Goal: Task Accomplishment & Management: Manage account settings

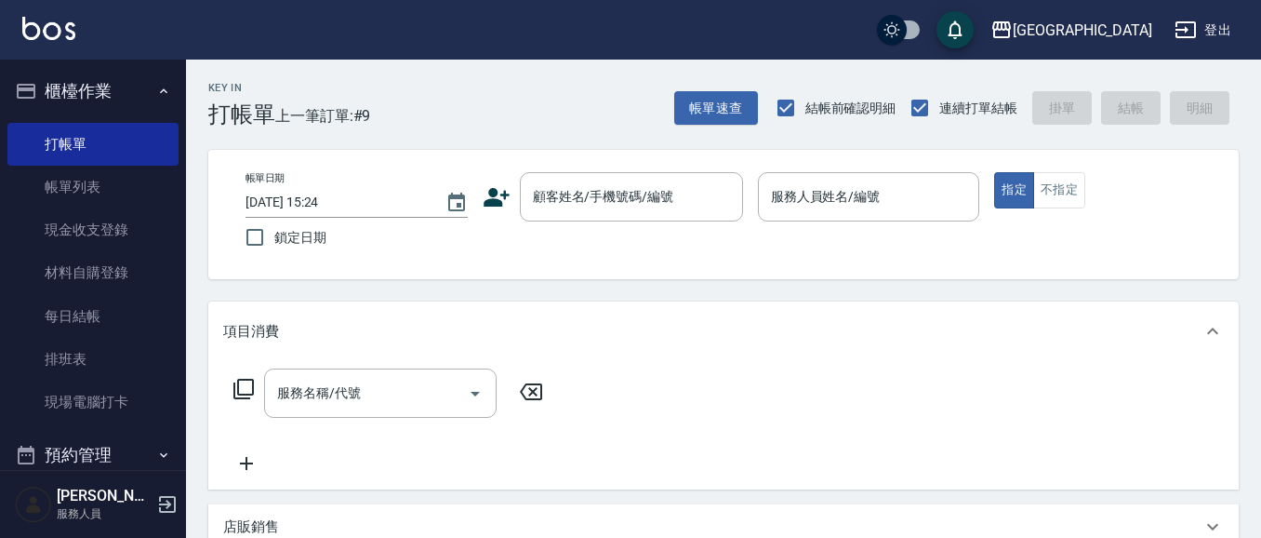
scroll to position [75, 0]
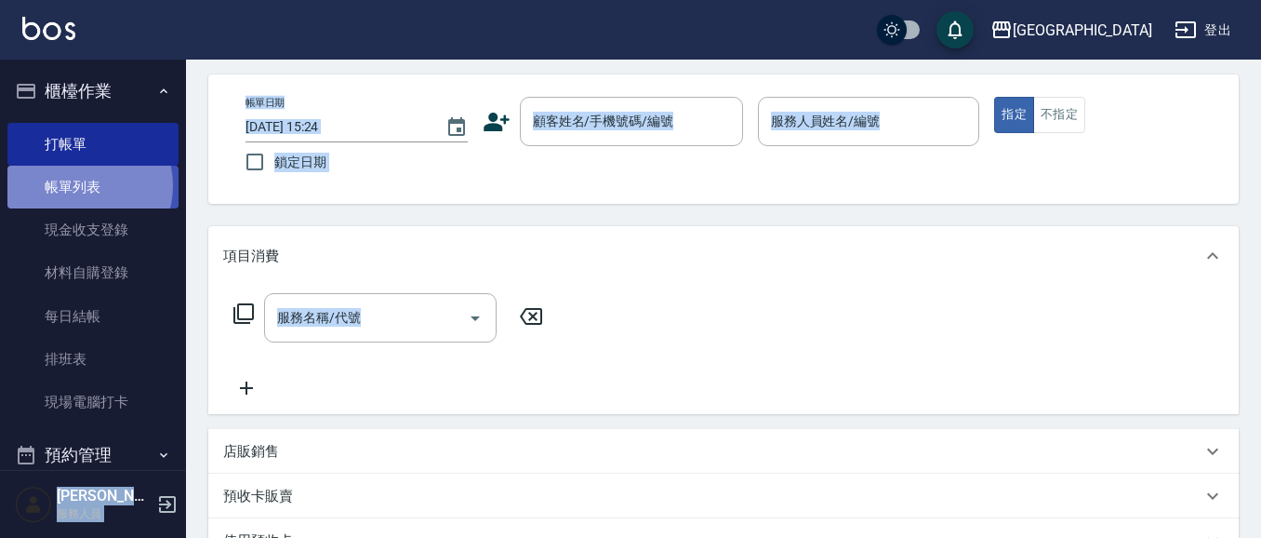
click at [84, 185] on link "帳單列表" at bounding box center [92, 187] width 171 height 43
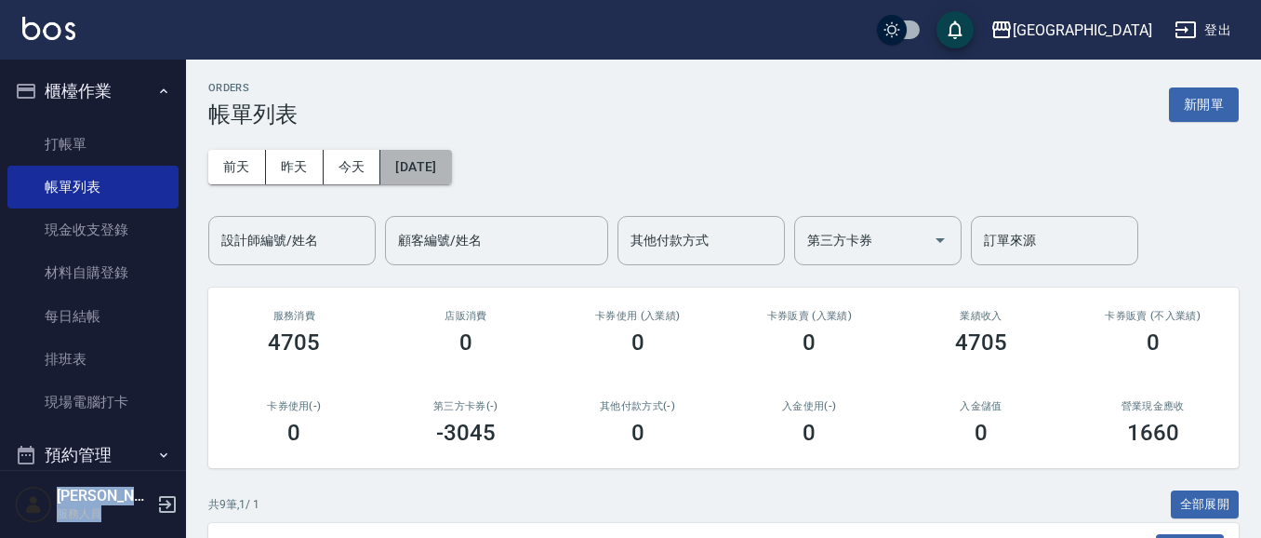
click at [427, 161] on button "[DATE]" at bounding box center [415, 167] width 71 height 34
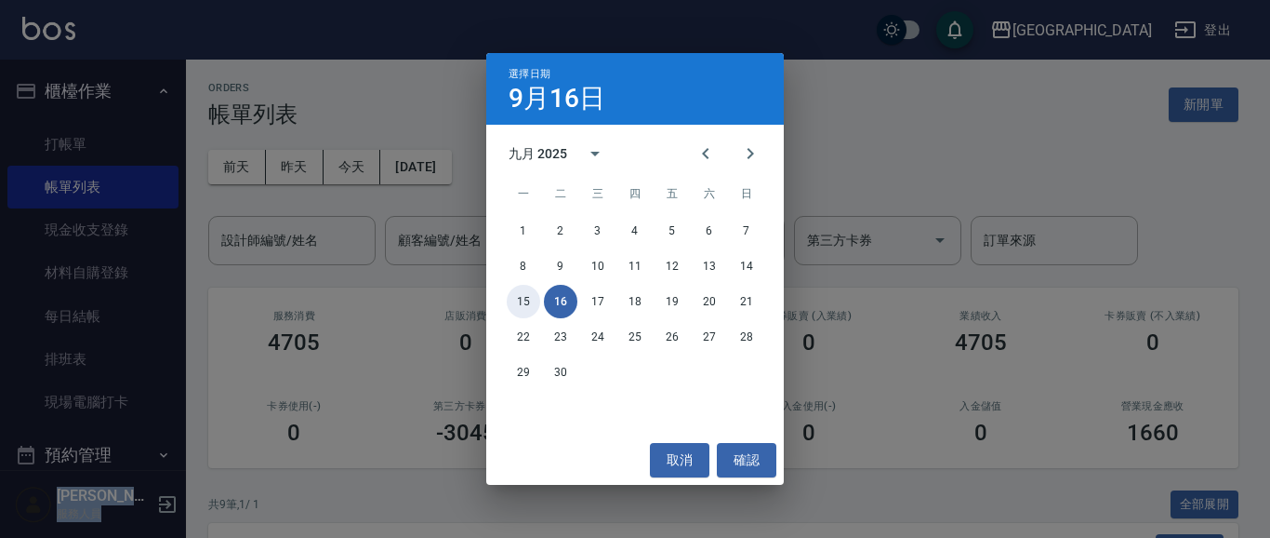
click at [525, 298] on button "15" at bounding box center [523, 301] width 33 height 33
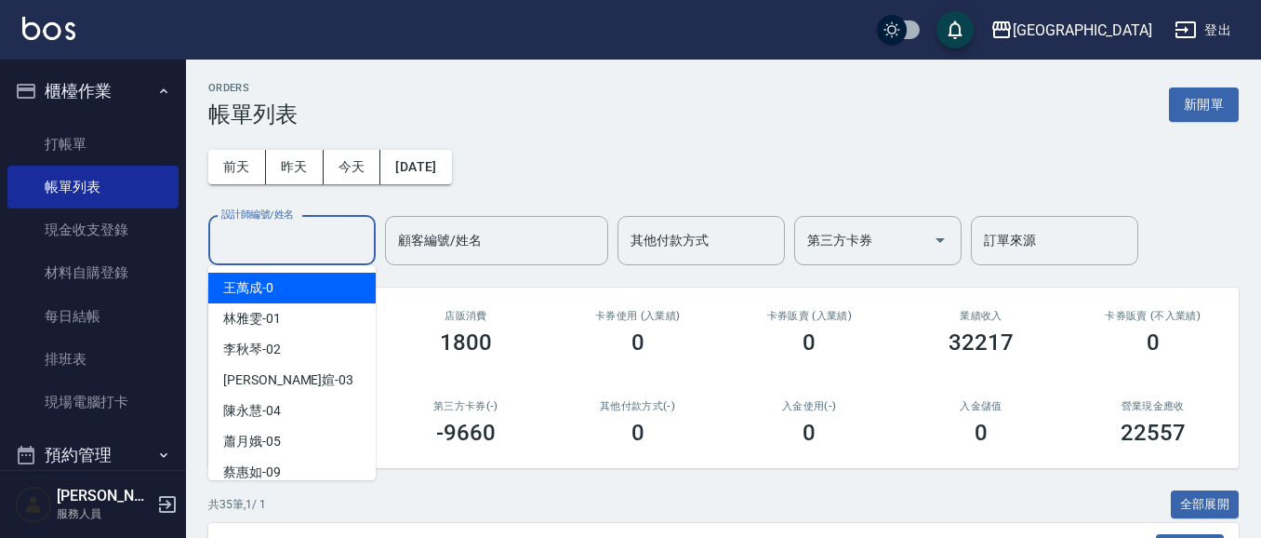
click at [302, 251] on input "設計師編號/姓名" at bounding box center [292, 240] width 151 height 33
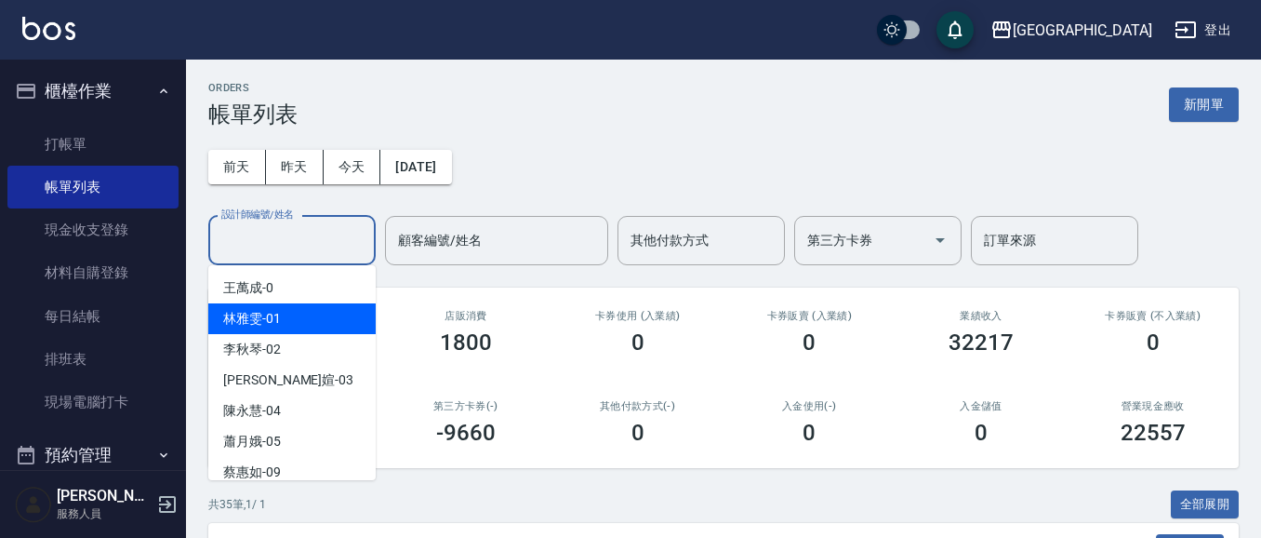
click at [284, 319] on div "[PERSON_NAME]-01" at bounding box center [291, 318] width 167 height 31
type input "[PERSON_NAME]-01"
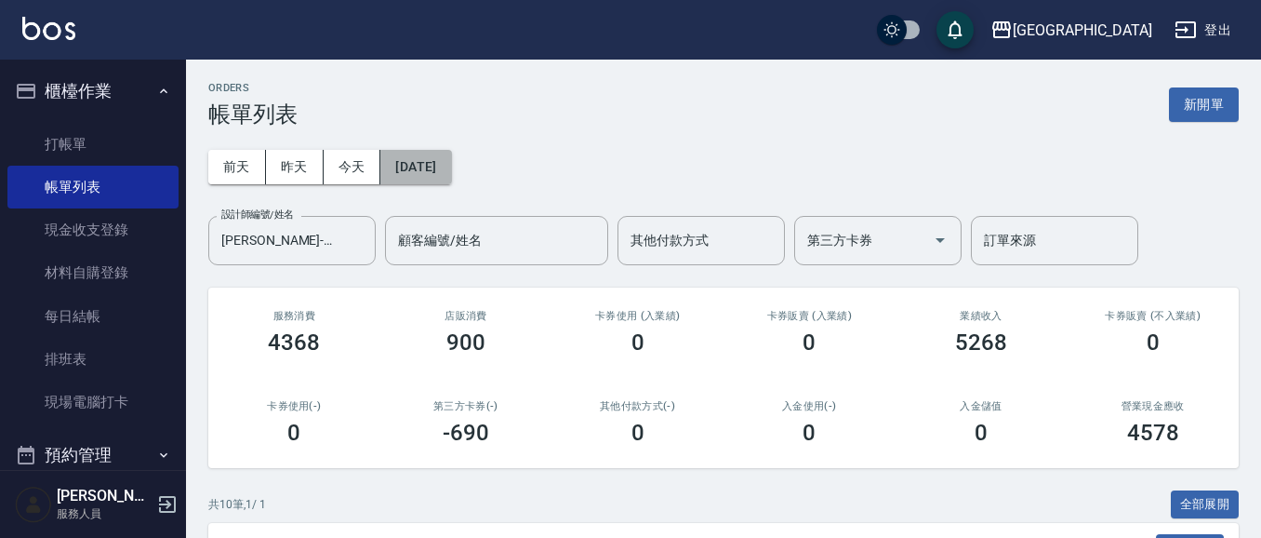
click at [447, 171] on button "[DATE]" at bounding box center [415, 167] width 71 height 34
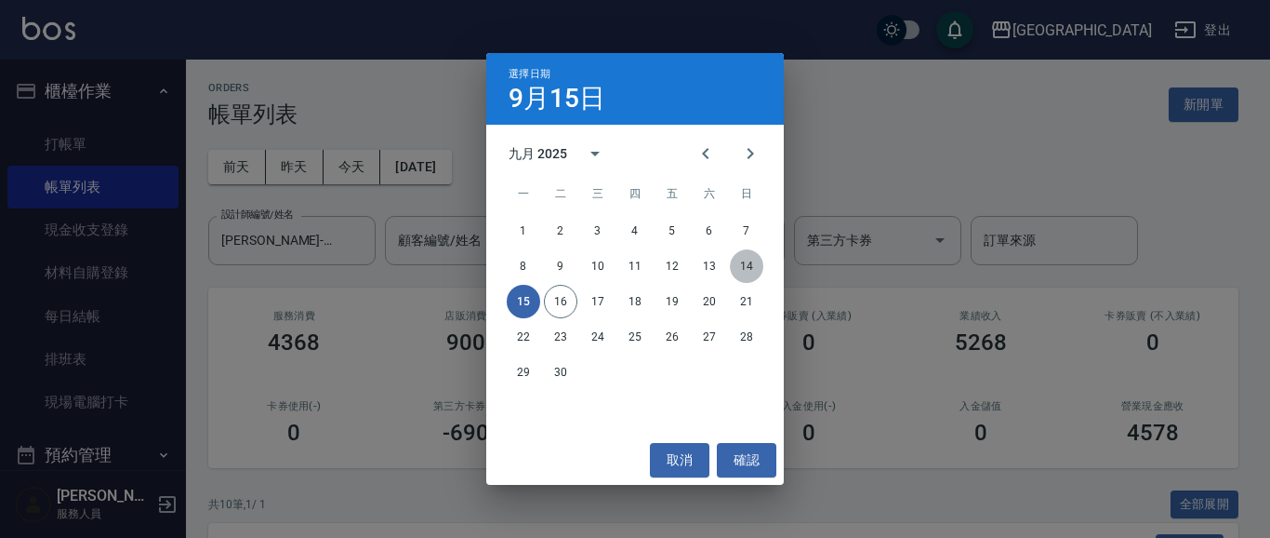
click at [747, 264] on button "14" at bounding box center [746, 265] width 33 height 33
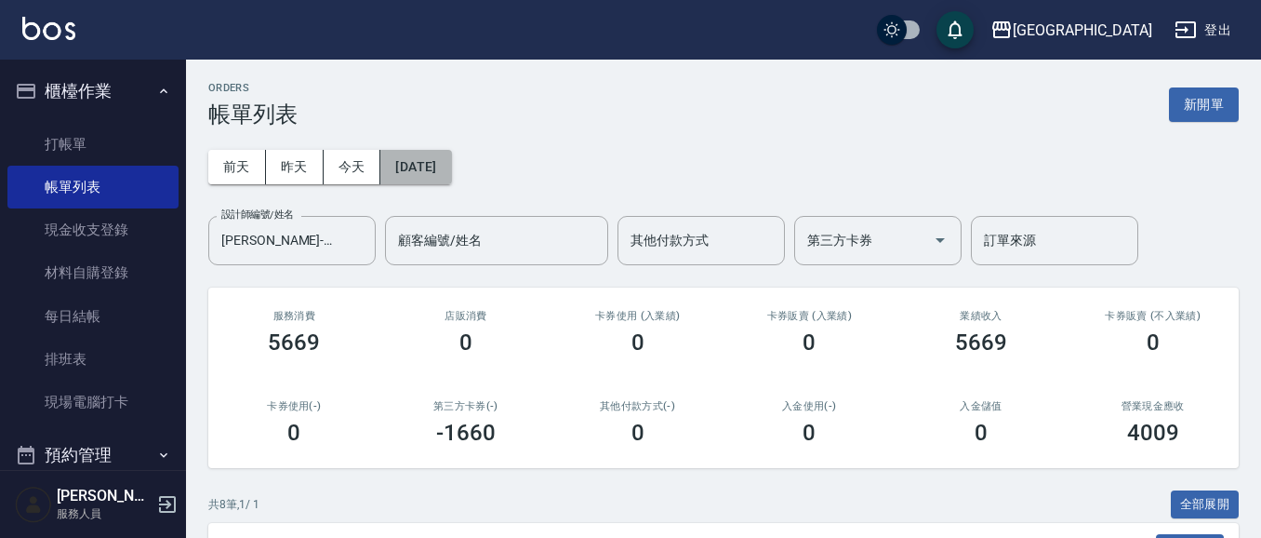
click at [447, 178] on button "[DATE]" at bounding box center [415, 167] width 71 height 34
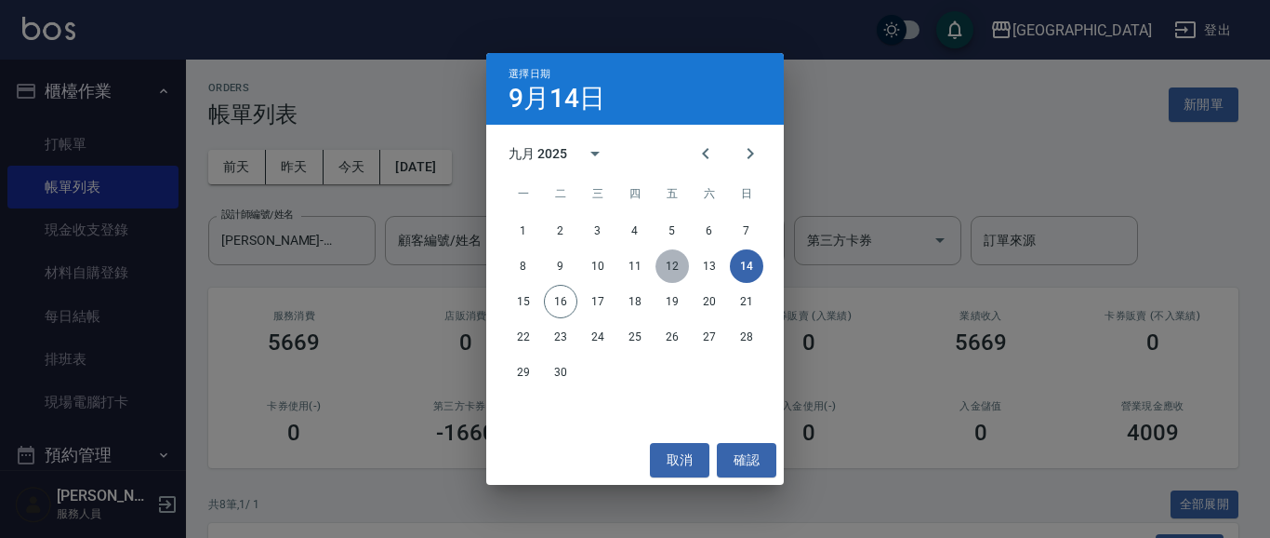
click at [668, 269] on button "12" at bounding box center [672, 265] width 33 height 33
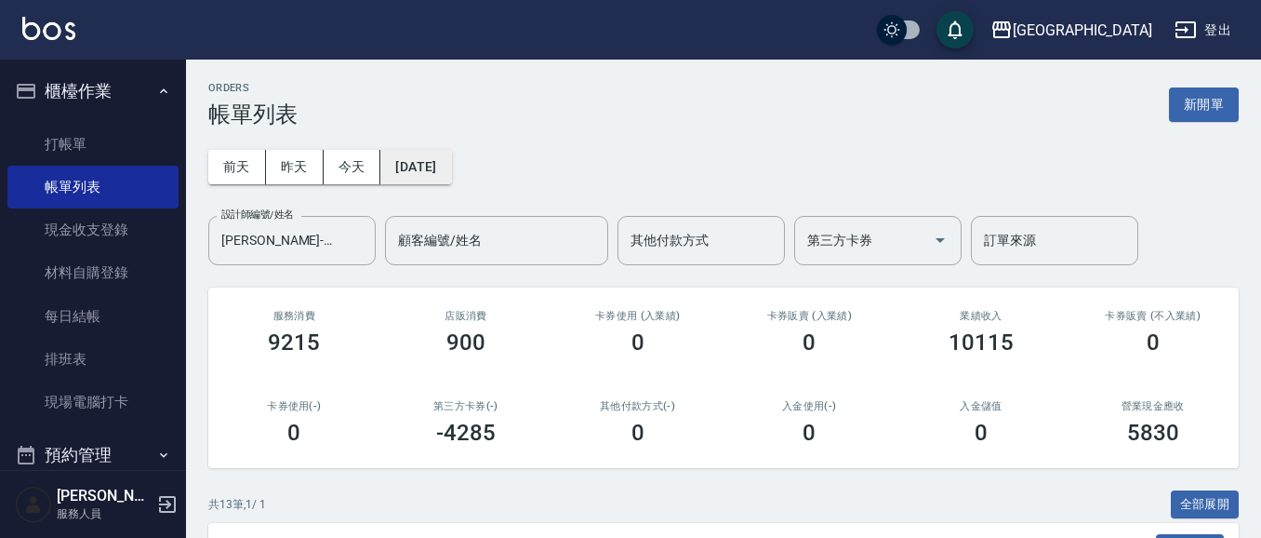
click at [451, 166] on button "[DATE]" at bounding box center [415, 167] width 71 height 34
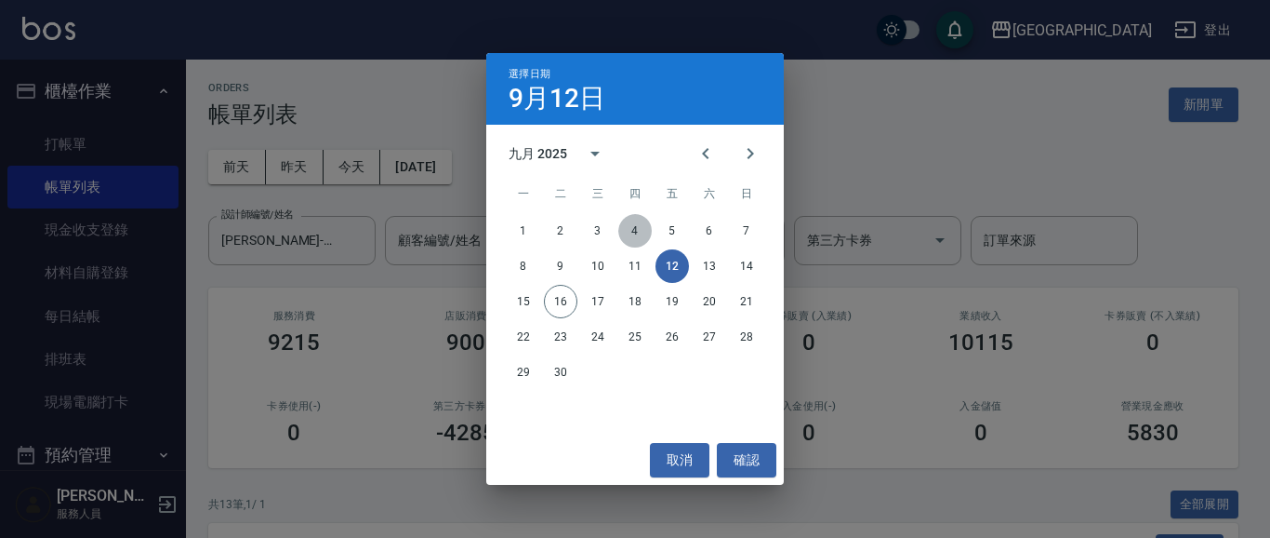
click at [631, 232] on button "4" at bounding box center [634, 230] width 33 height 33
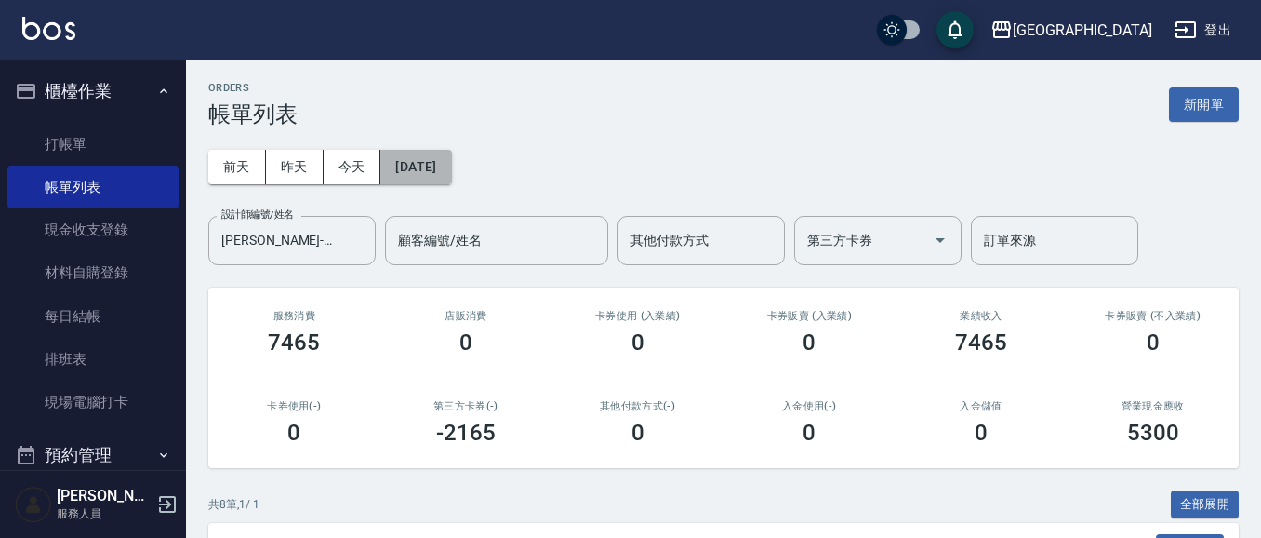
click at [451, 169] on button "[DATE]" at bounding box center [415, 167] width 71 height 34
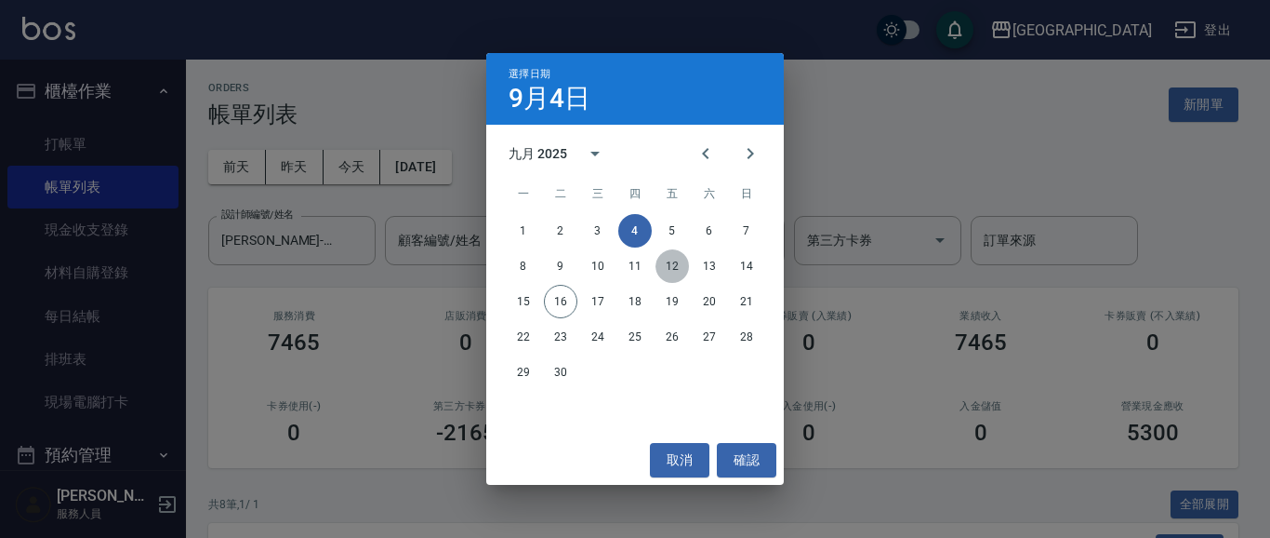
click at [669, 256] on button "12" at bounding box center [672, 265] width 33 height 33
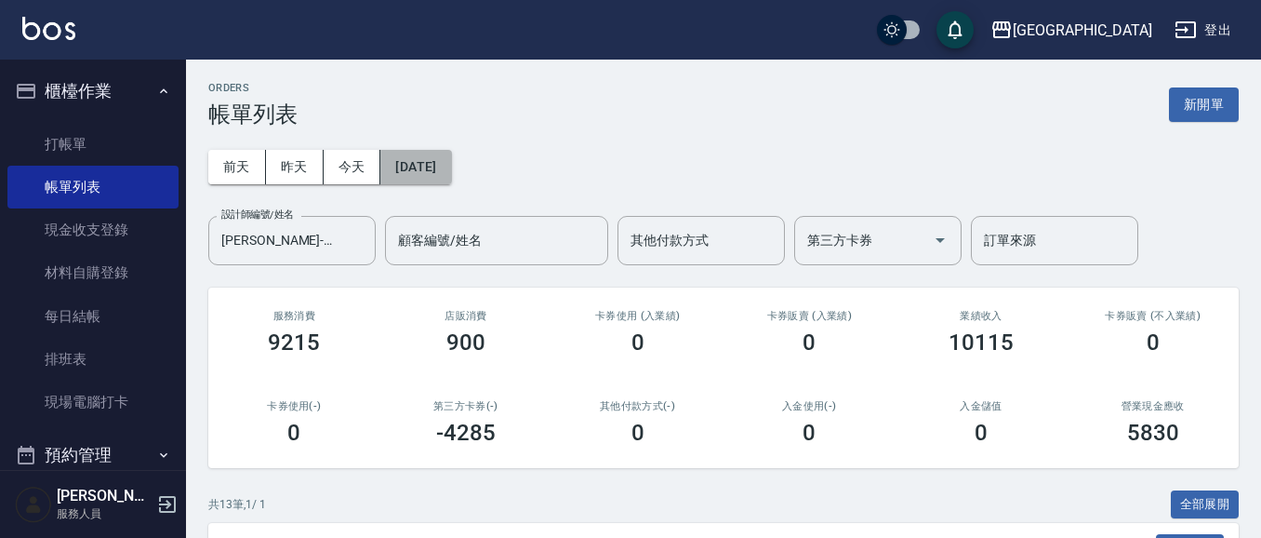
click at [398, 156] on button "[DATE]" at bounding box center [415, 167] width 71 height 34
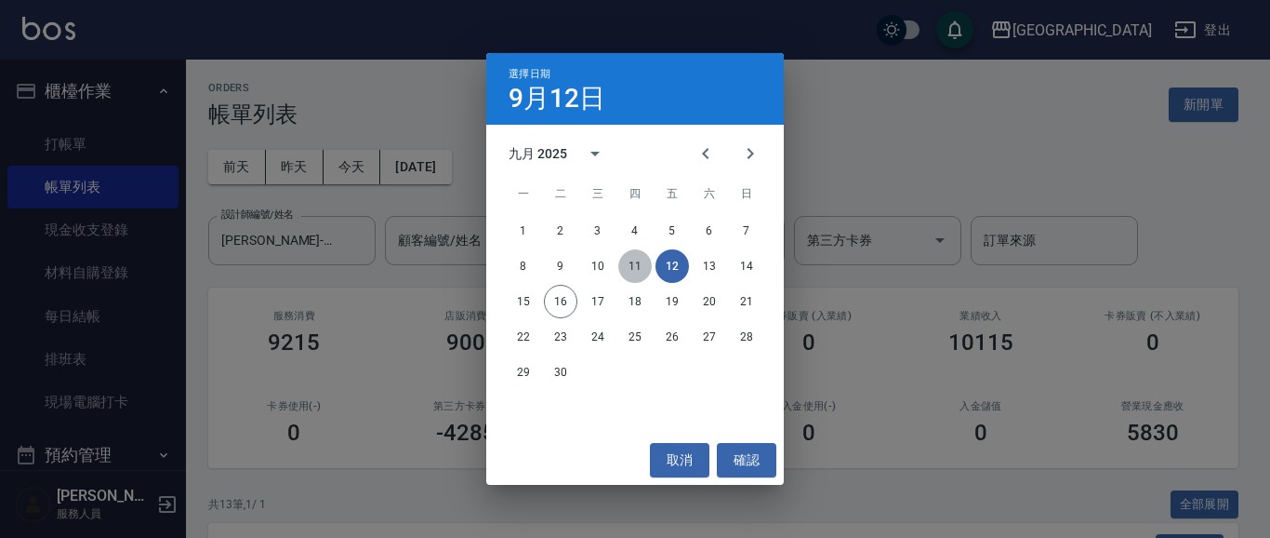
click at [632, 261] on button "11" at bounding box center [634, 265] width 33 height 33
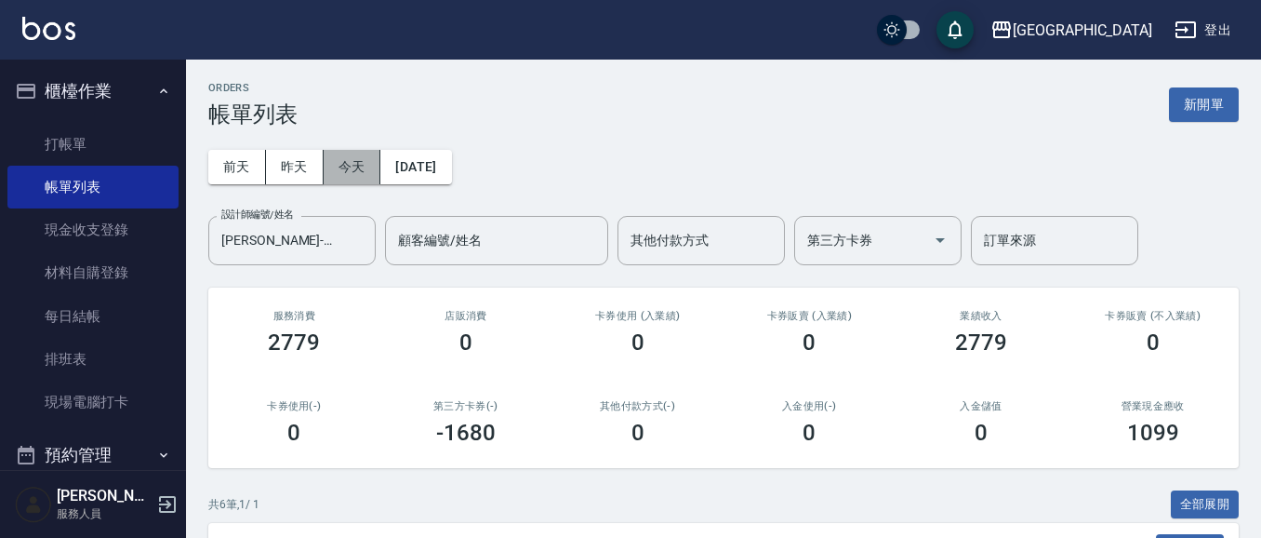
click at [338, 167] on button "今天" at bounding box center [353, 167] width 58 height 34
drag, startPoint x: 384, startPoint y: 98, endPoint x: 1269, endPoint y: 330, distance: 915.4
click at [477, 242] on div "ORDERS 帳單列表 新開單 [DATE] [DATE] [DATE] [DATE] 設計師編號/姓名 [PERSON_NAME]-01 設計師編號/姓名 …" at bounding box center [723, 398] width 1075 height 676
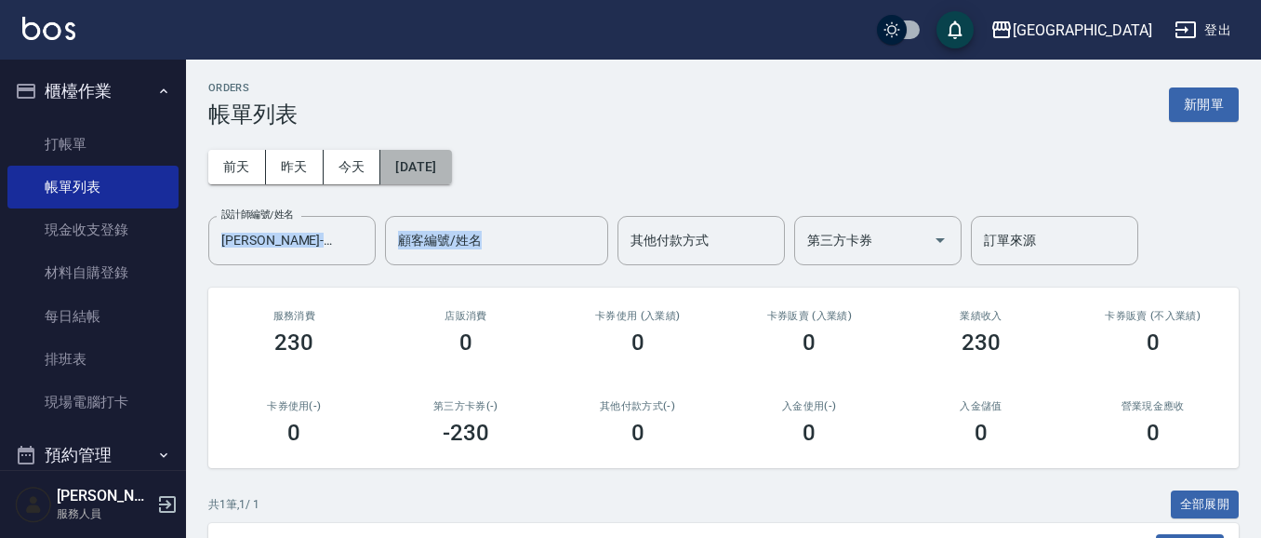
click at [450, 168] on button "[DATE]" at bounding box center [415, 167] width 71 height 34
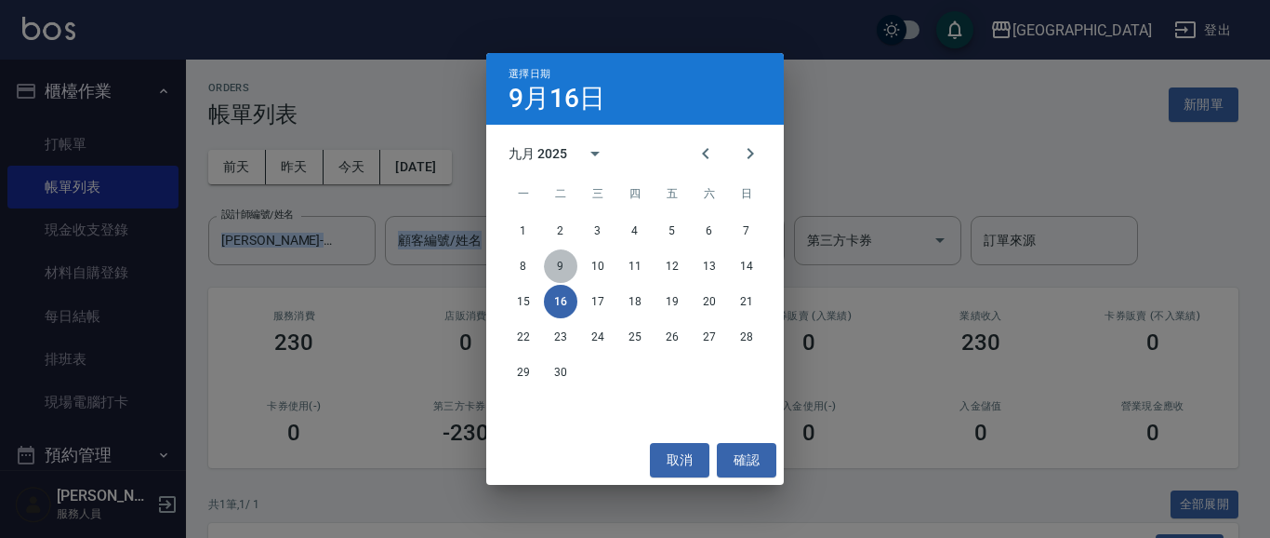
click at [566, 270] on button "9" at bounding box center [560, 265] width 33 height 33
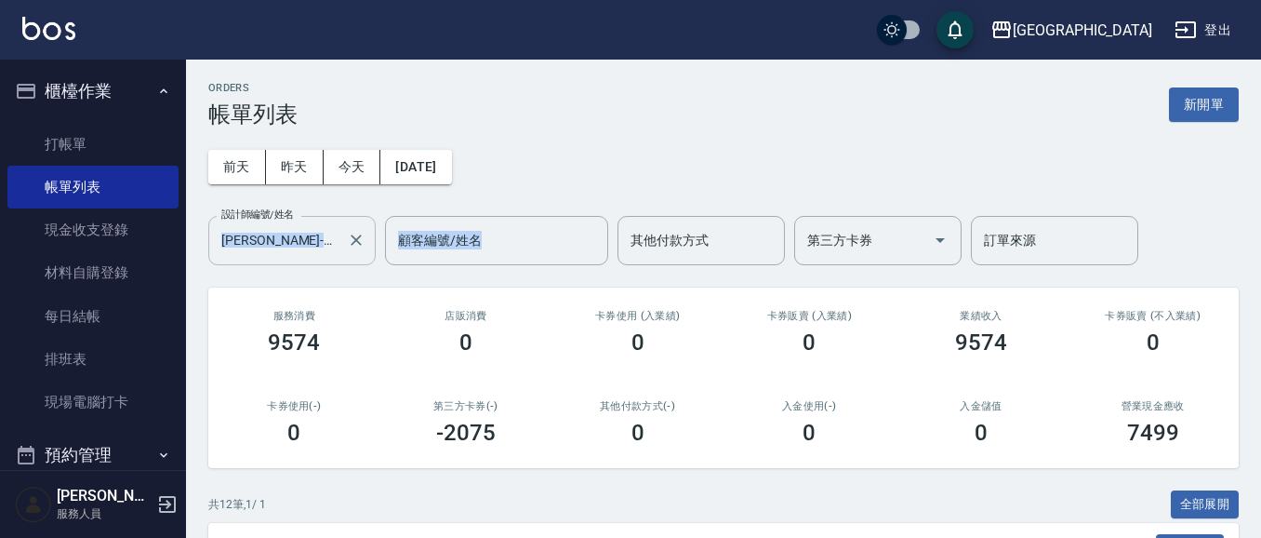
click at [269, 236] on input "[PERSON_NAME]-01" at bounding box center [278, 240] width 123 height 33
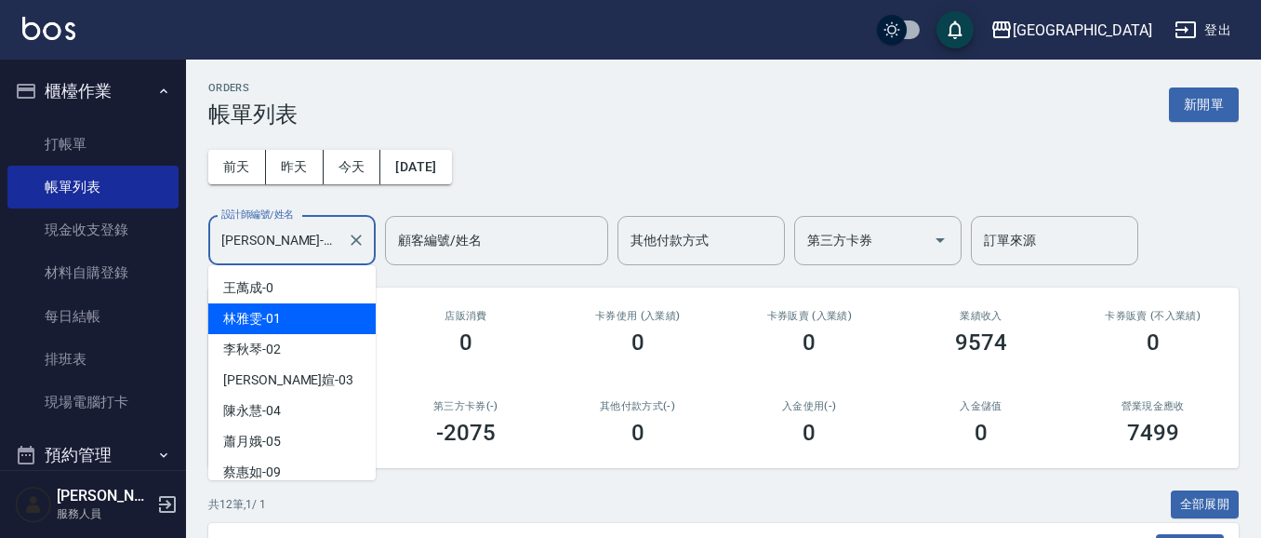
click at [253, 321] on span "[PERSON_NAME]-01" at bounding box center [252, 319] width 58 height 20
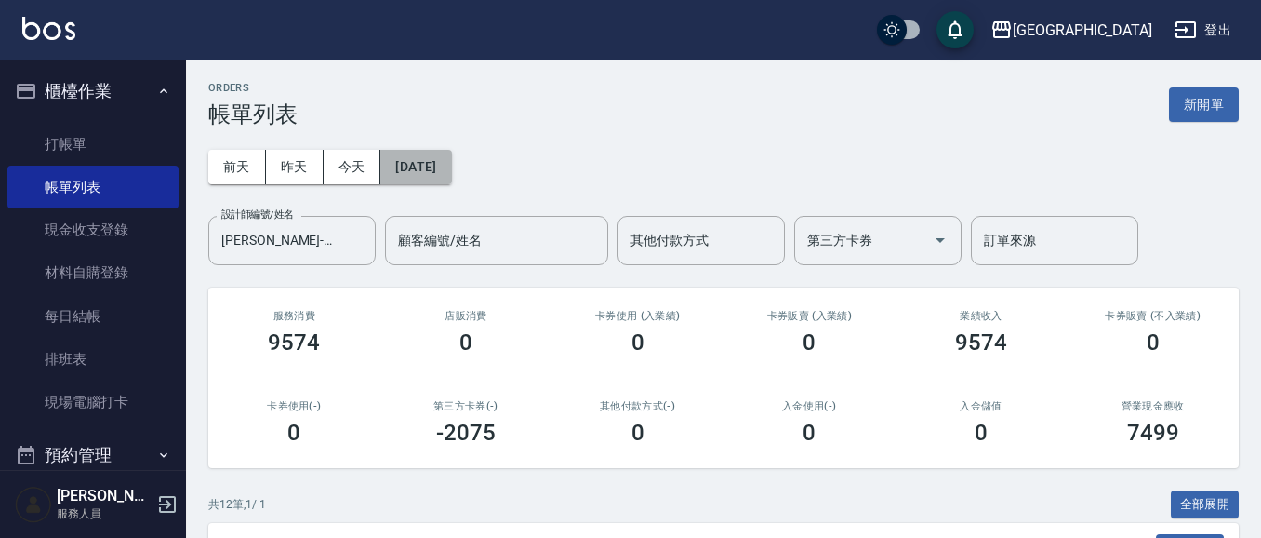
click at [411, 172] on button "[DATE]" at bounding box center [415, 167] width 71 height 34
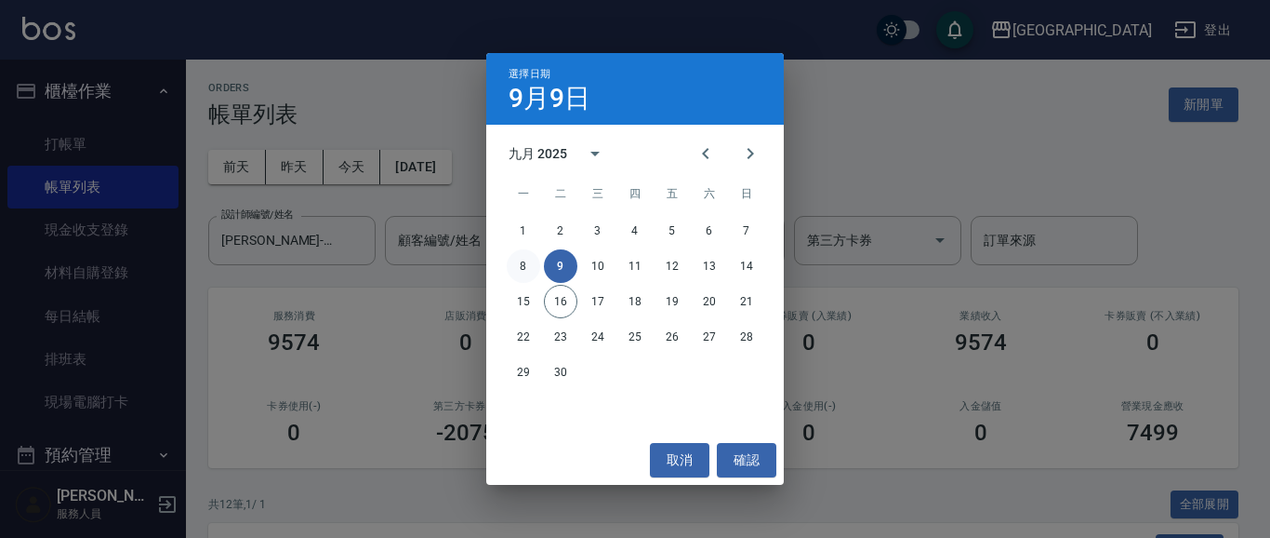
click at [513, 263] on button "8" at bounding box center [523, 265] width 33 height 33
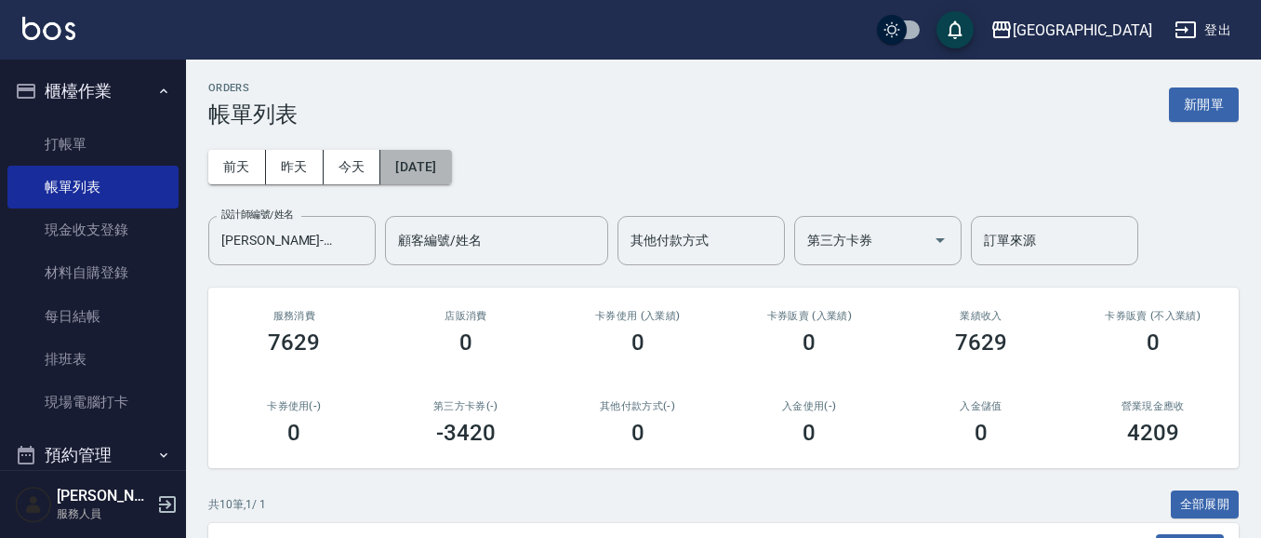
click at [418, 162] on button "[DATE]" at bounding box center [415, 167] width 71 height 34
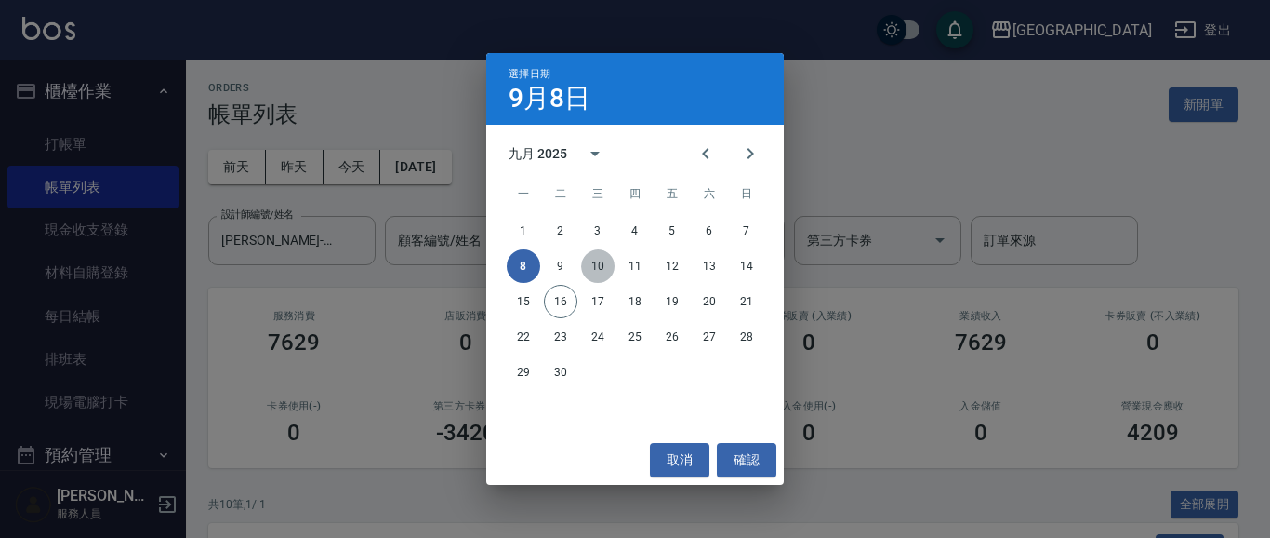
click at [594, 263] on button "10" at bounding box center [597, 265] width 33 height 33
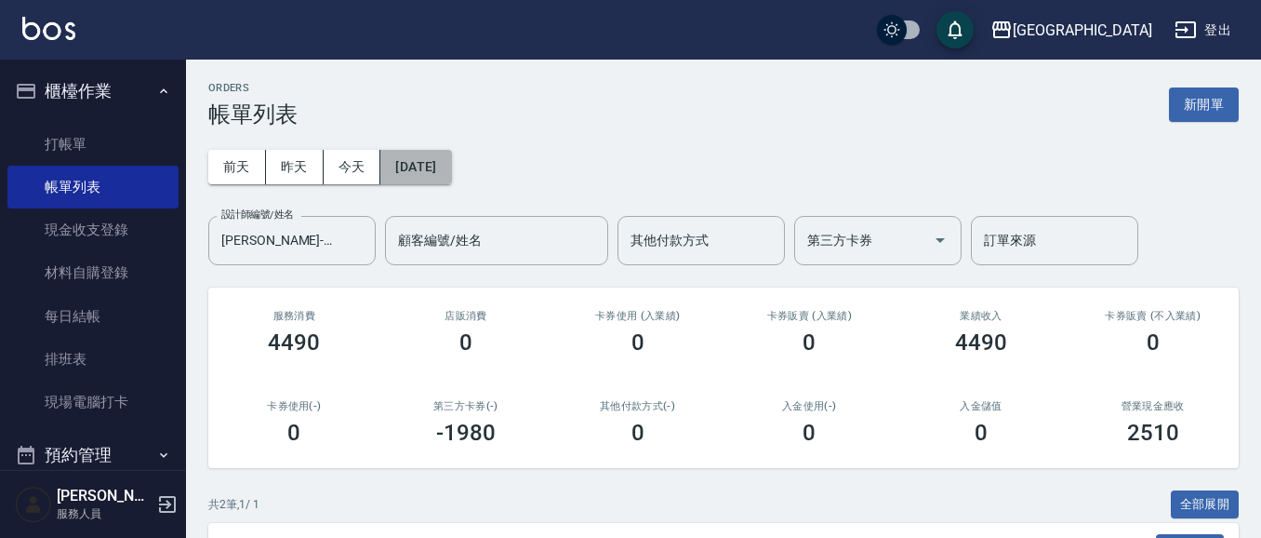
click at [451, 174] on button "[DATE]" at bounding box center [415, 167] width 71 height 34
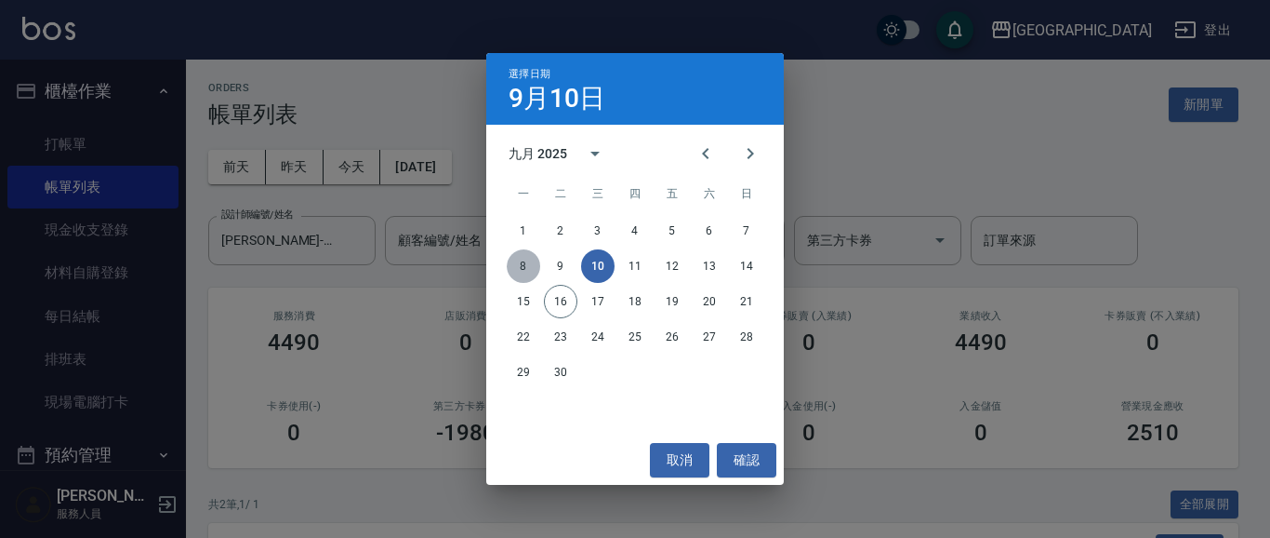
click at [518, 265] on button "8" at bounding box center [523, 265] width 33 height 33
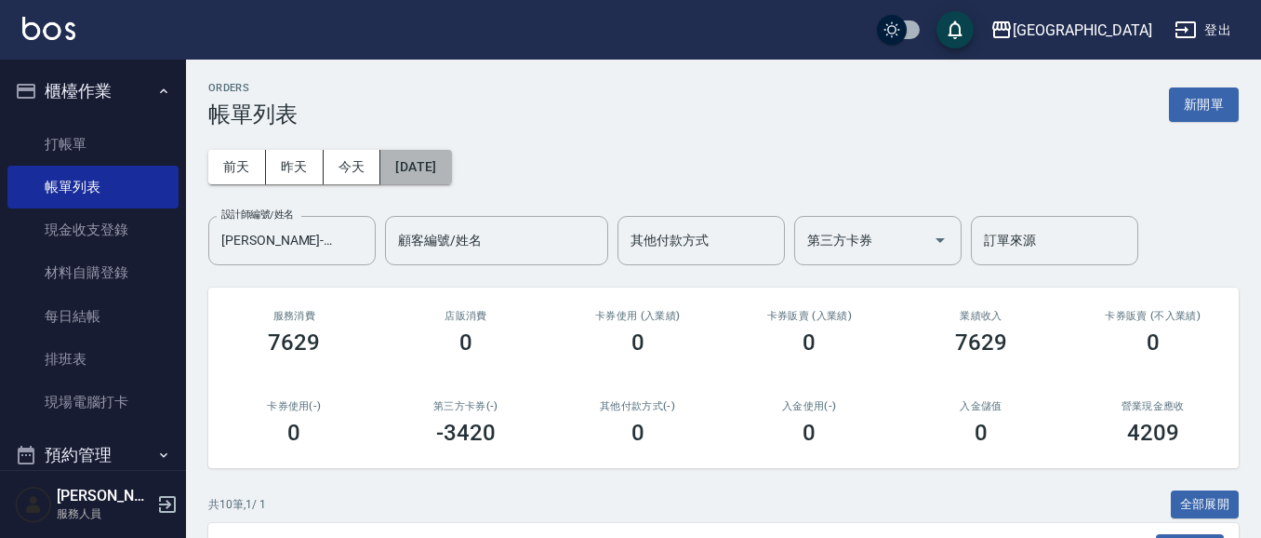
click at [414, 162] on button "[DATE]" at bounding box center [415, 167] width 71 height 34
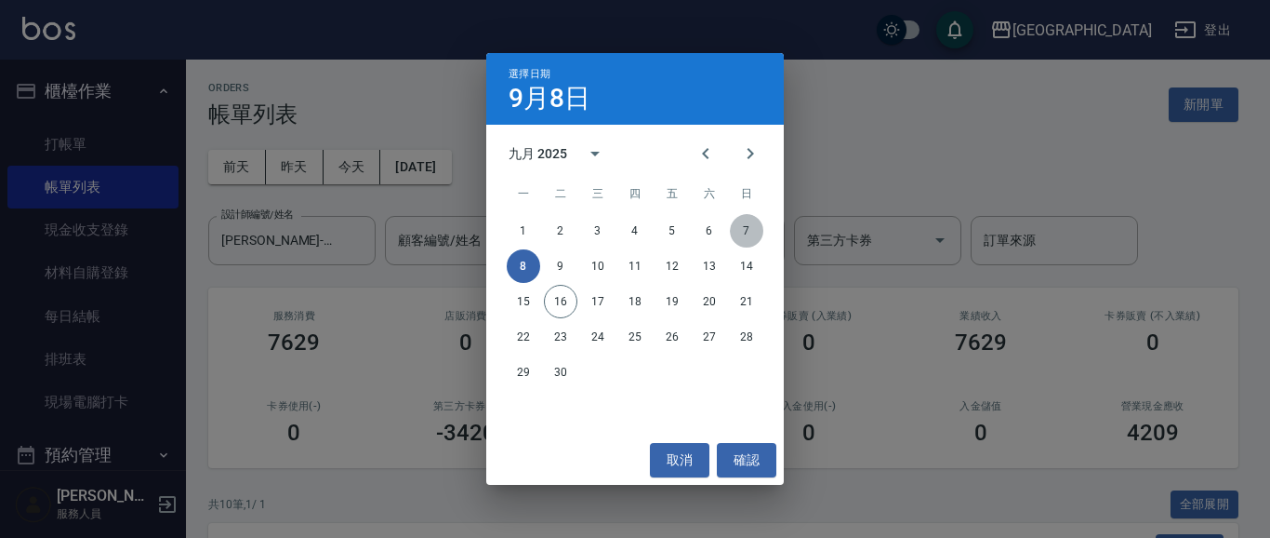
click at [747, 226] on button "7" at bounding box center [746, 230] width 33 height 33
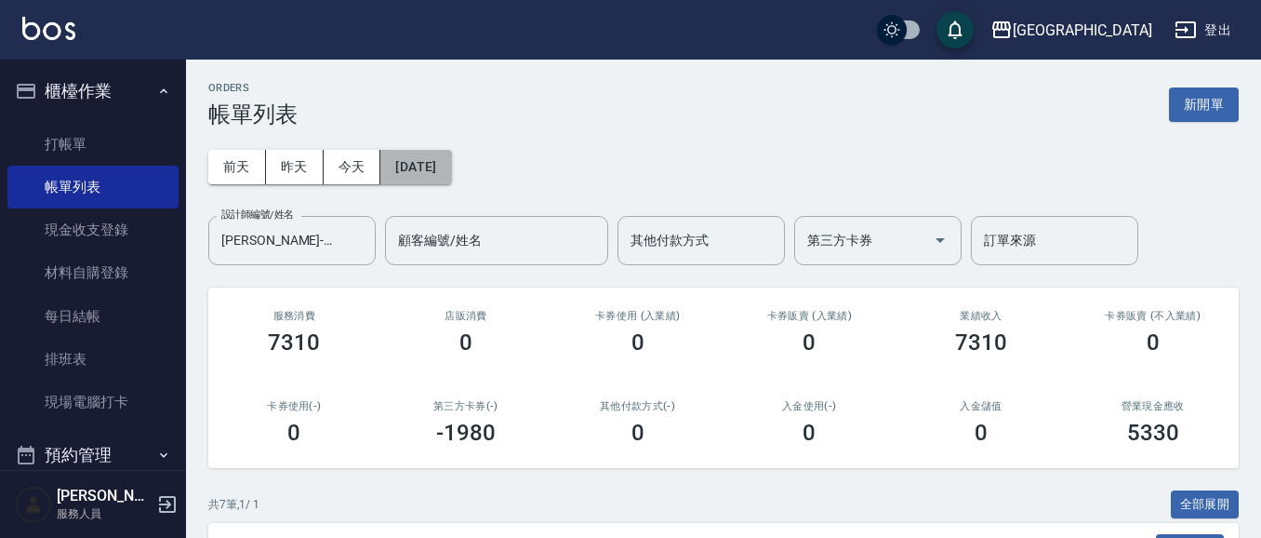
click at [429, 167] on button "[DATE]" at bounding box center [415, 167] width 71 height 34
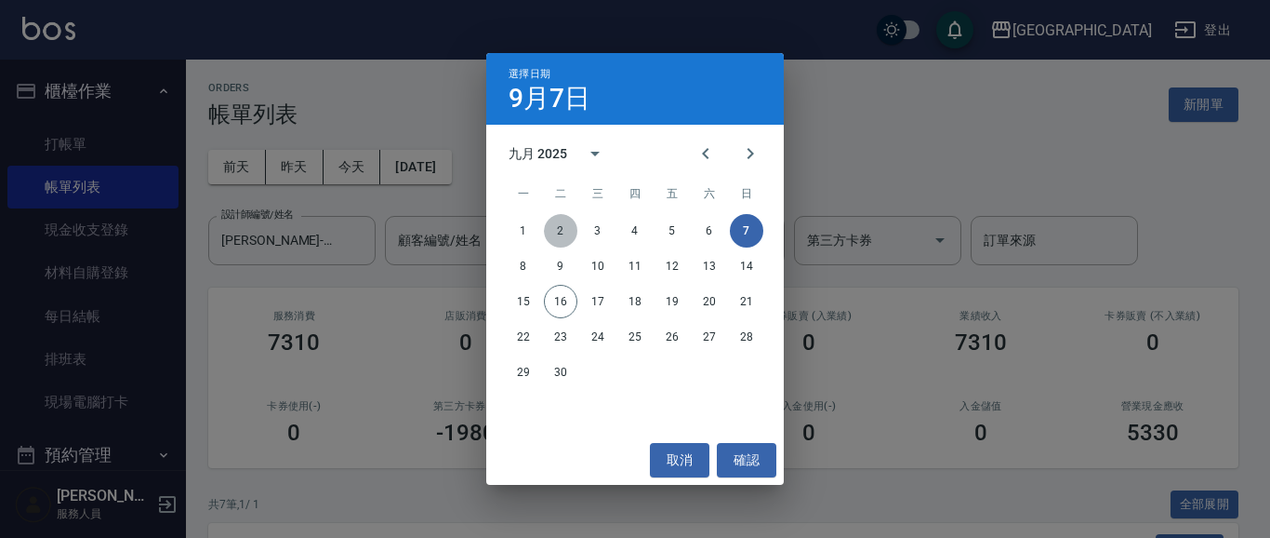
click at [555, 232] on button "2" at bounding box center [560, 230] width 33 height 33
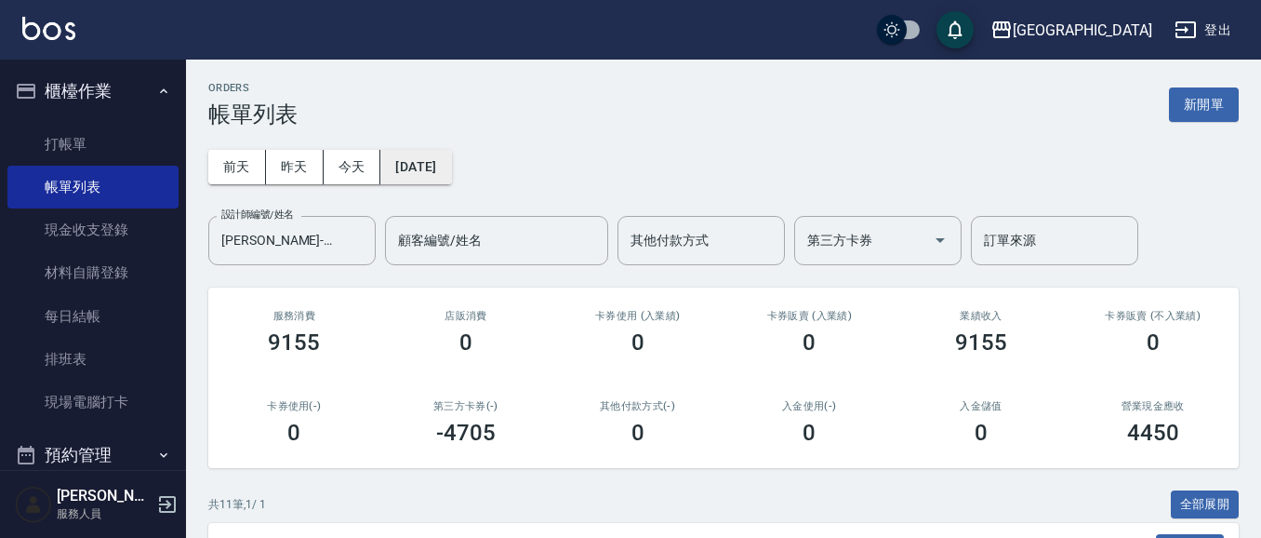
click at [451, 166] on button "[DATE]" at bounding box center [415, 167] width 71 height 34
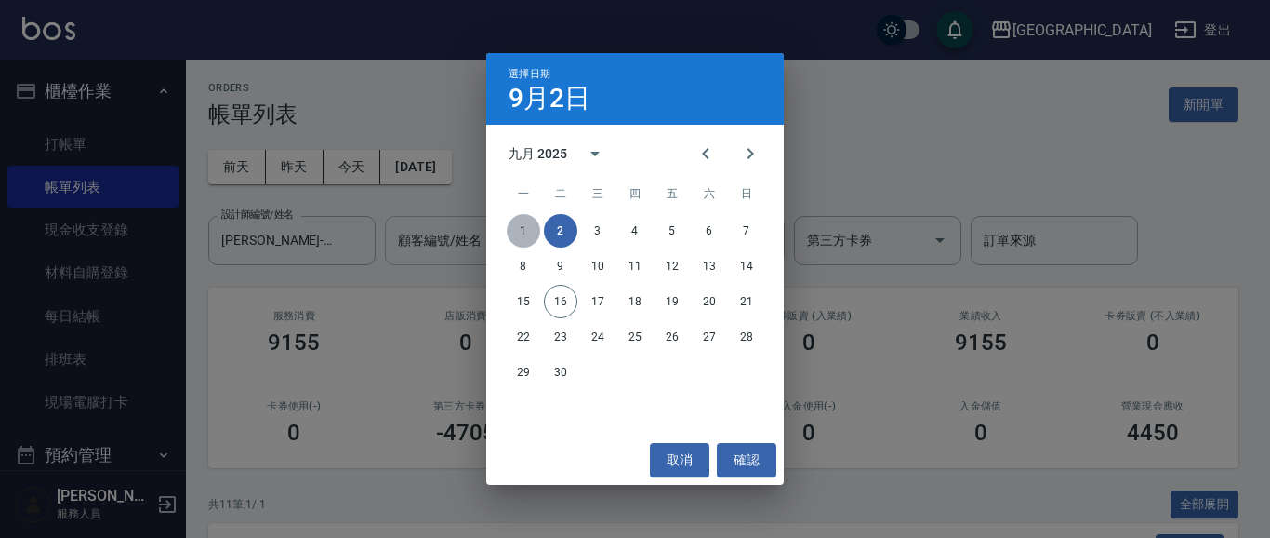
drag, startPoint x: 520, startPoint y: 225, endPoint x: 514, endPoint y: 234, distance: 10.8
click at [520, 226] on button "1" at bounding box center [523, 230] width 33 height 33
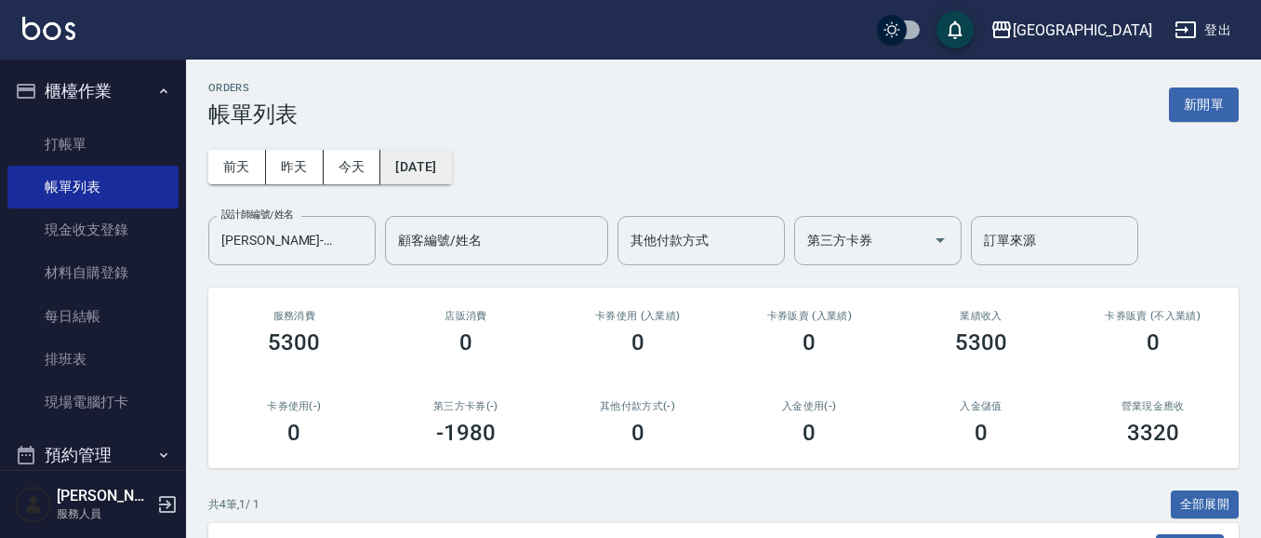
click at [442, 159] on button "[DATE]" at bounding box center [415, 167] width 71 height 34
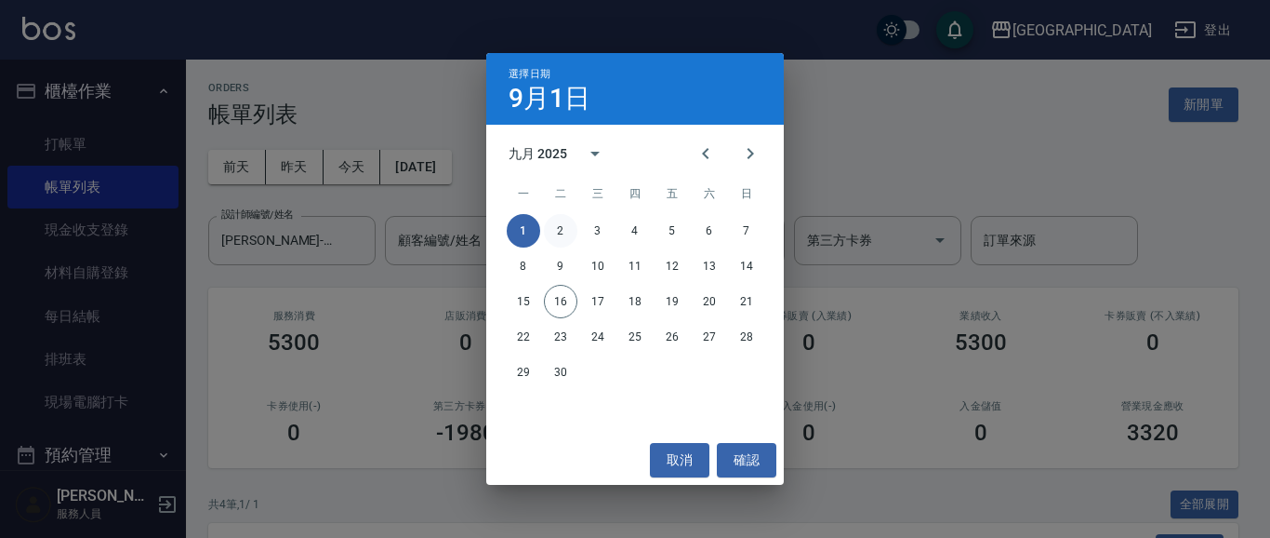
click at [560, 230] on button "2" at bounding box center [560, 230] width 33 height 33
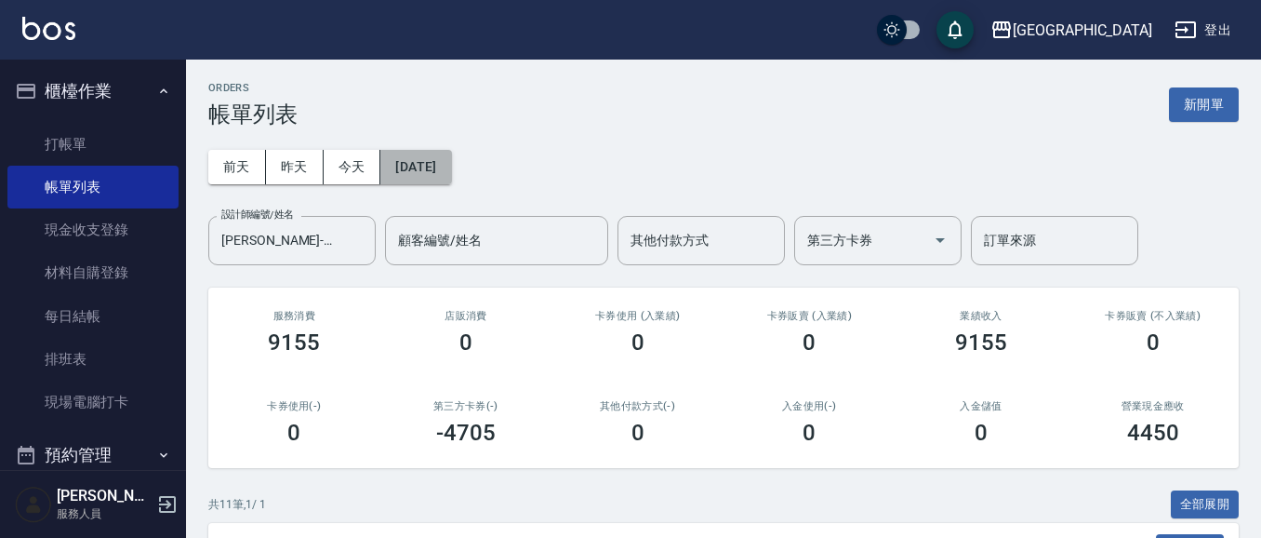
click at [438, 161] on button "[DATE]" at bounding box center [415, 167] width 71 height 34
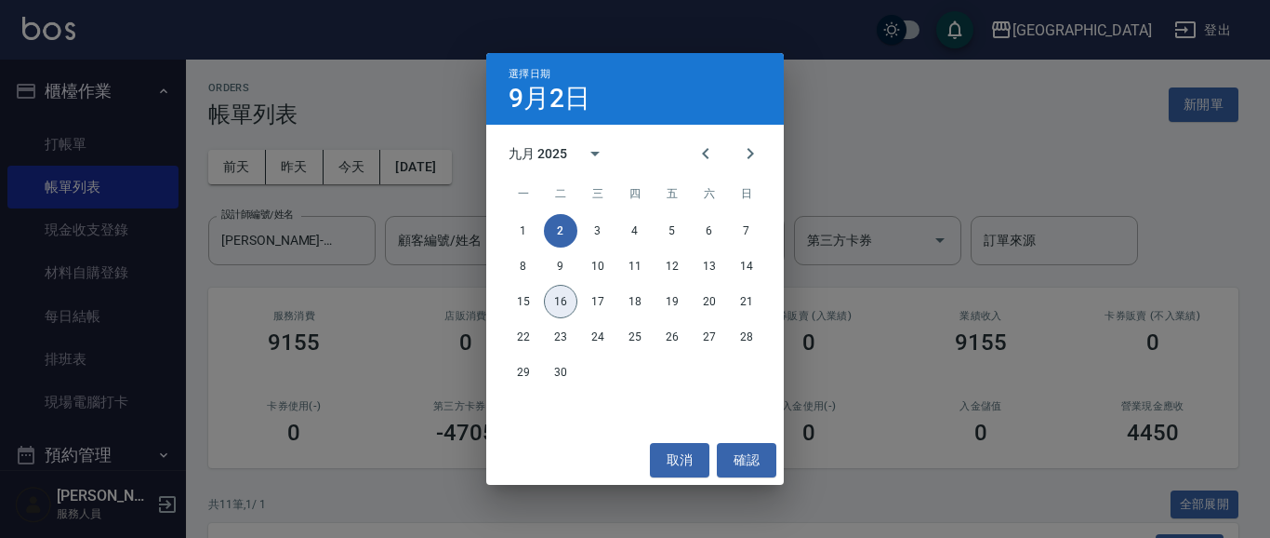
drag, startPoint x: 553, startPoint y: 289, endPoint x: 537, endPoint y: 313, distance: 29.4
click at [557, 293] on button "16" at bounding box center [560, 301] width 33 height 33
